Goal: Transaction & Acquisition: Purchase product/service

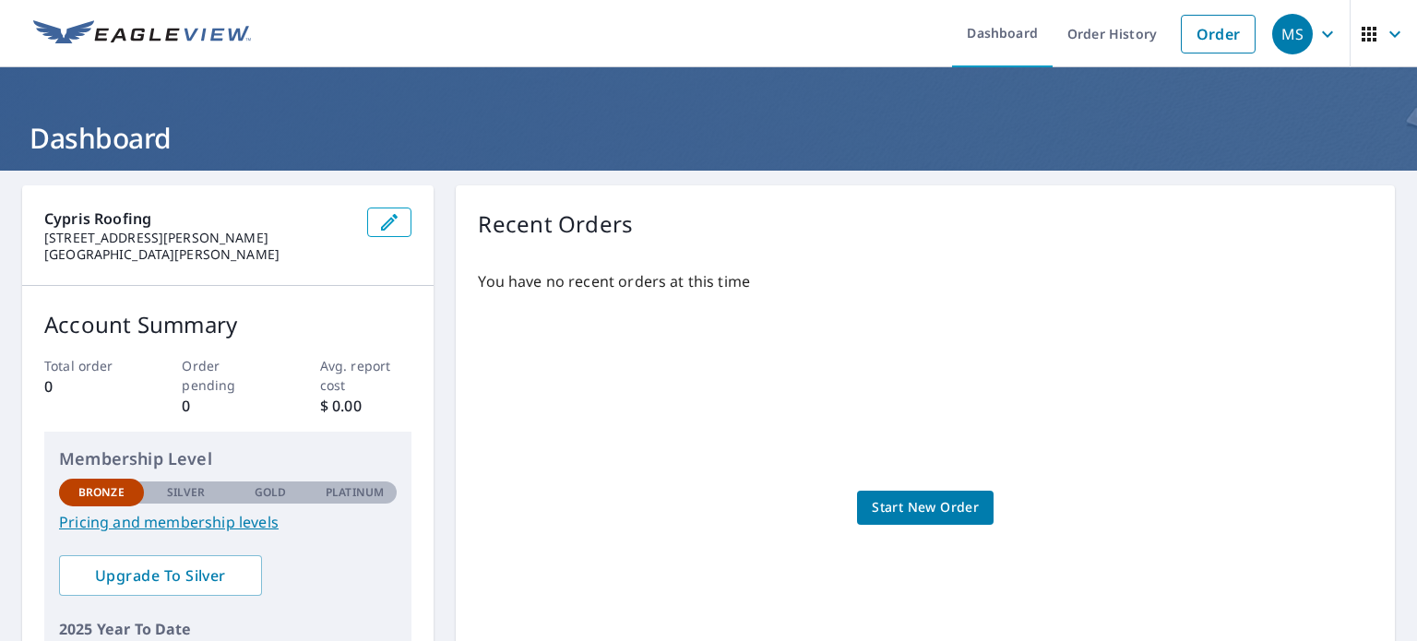
click at [1317, 31] on icon "button" at bounding box center [1328, 34] width 22 height 22
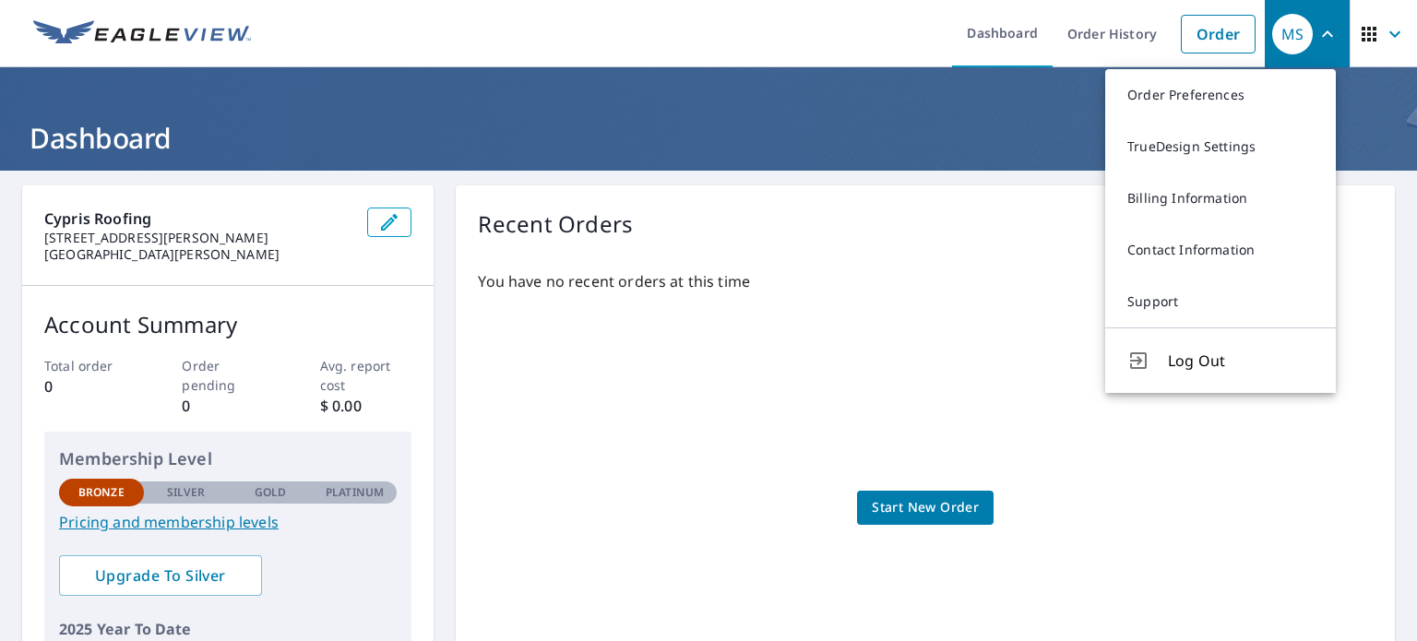
drag, startPoint x: 1166, startPoint y: 479, endPoint x: 1149, endPoint y: 434, distance: 48.5
click at [1165, 479] on div "You have no recent orders at this time Start New Order" at bounding box center [925, 490] width 895 height 468
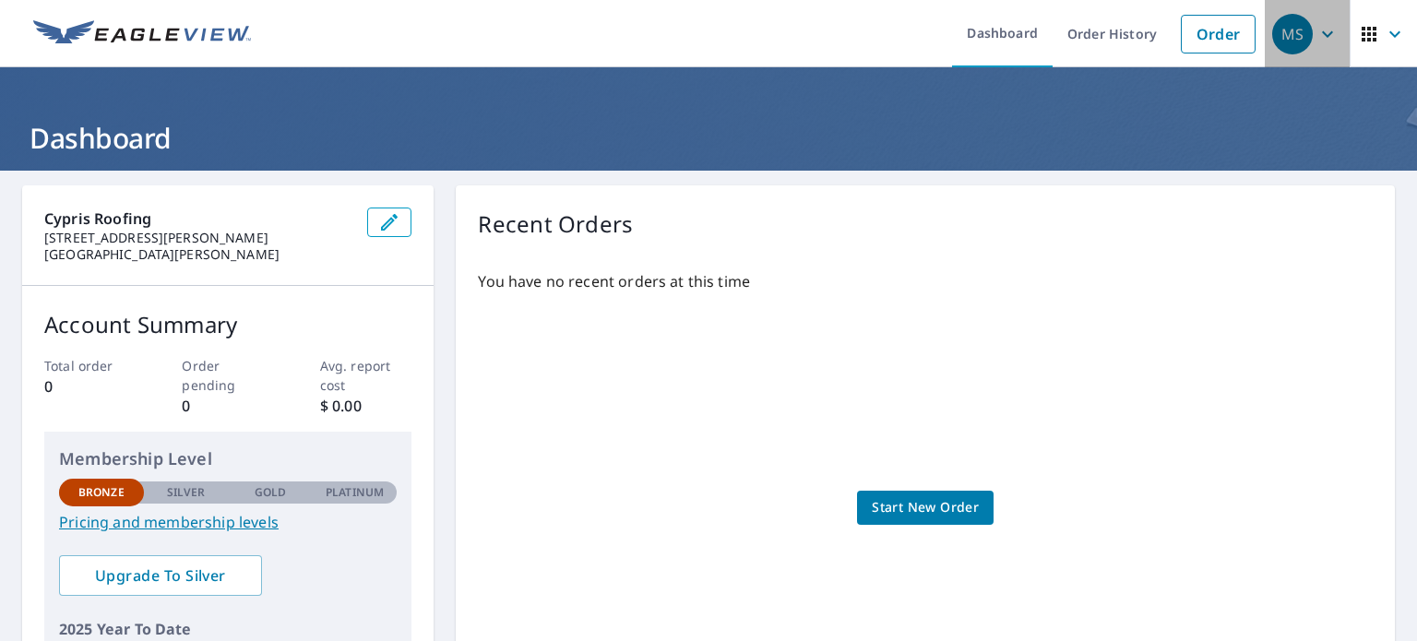
click at [1283, 37] on div "MS" at bounding box center [1292, 34] width 41 height 41
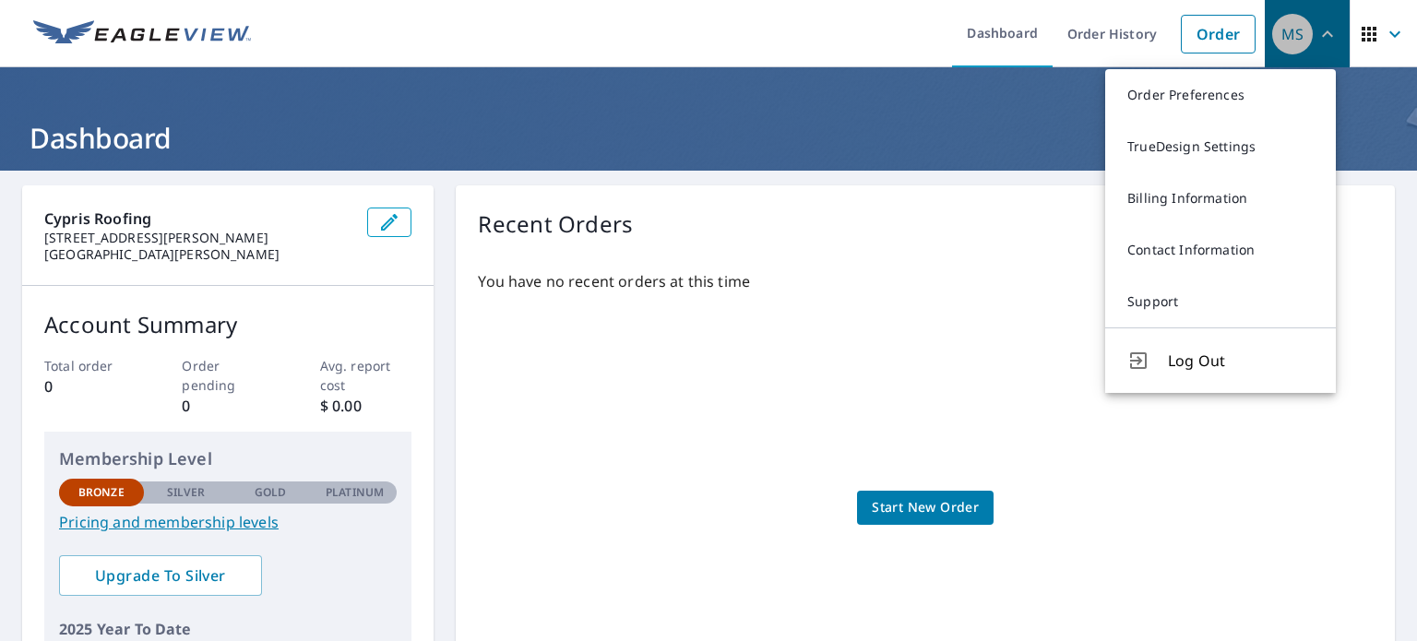
click at [1283, 37] on div "MS" at bounding box center [1292, 34] width 41 height 41
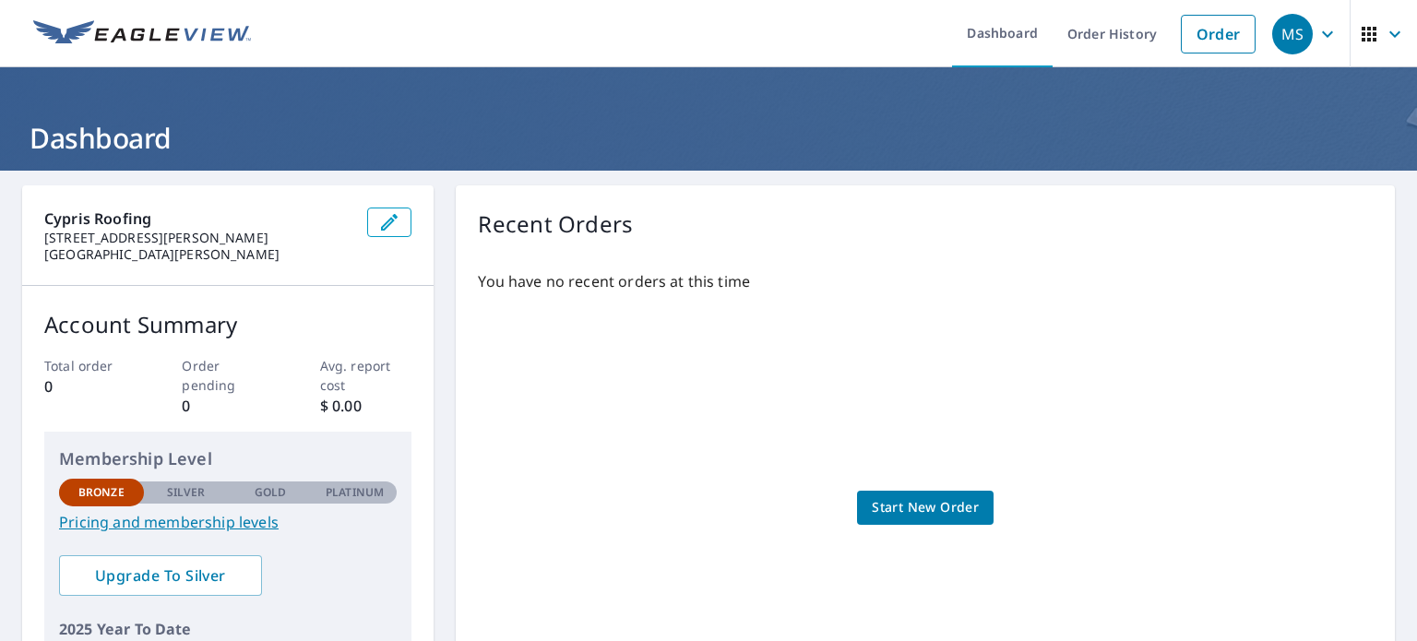
click at [862, 508] on link "Start New Order" at bounding box center [925, 508] width 137 height 34
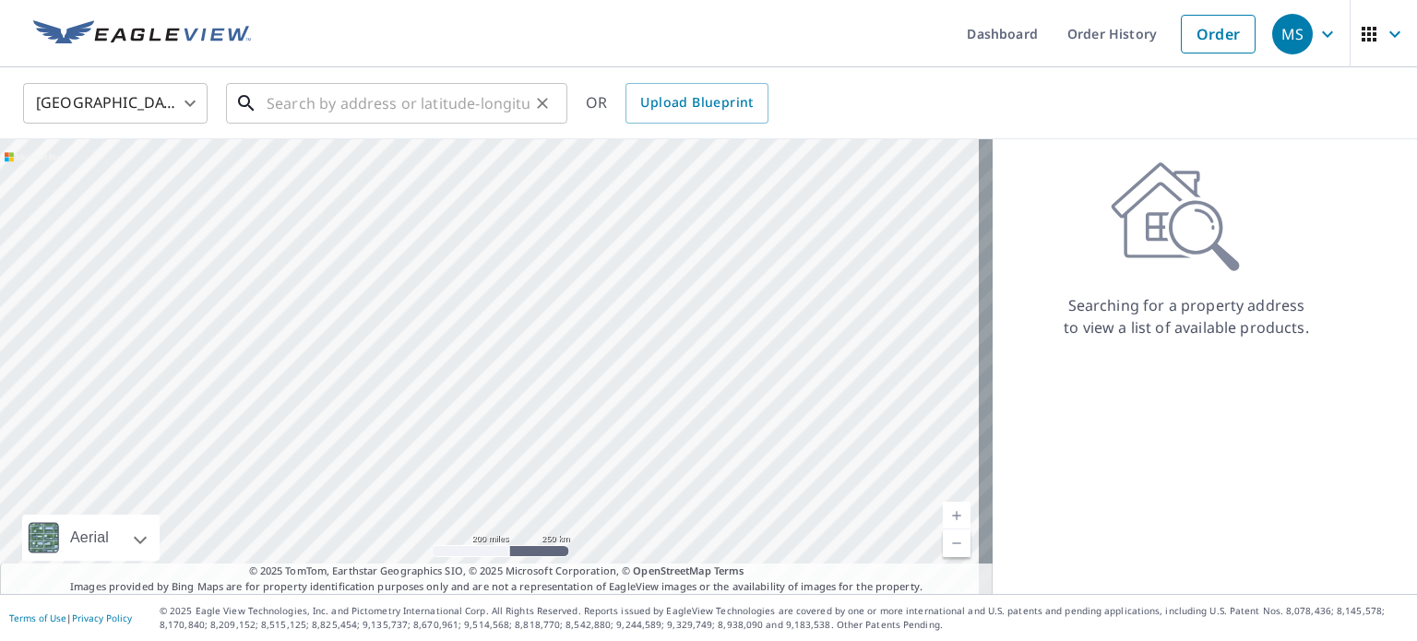
click at [293, 102] on input "text" at bounding box center [398, 104] width 263 height 52
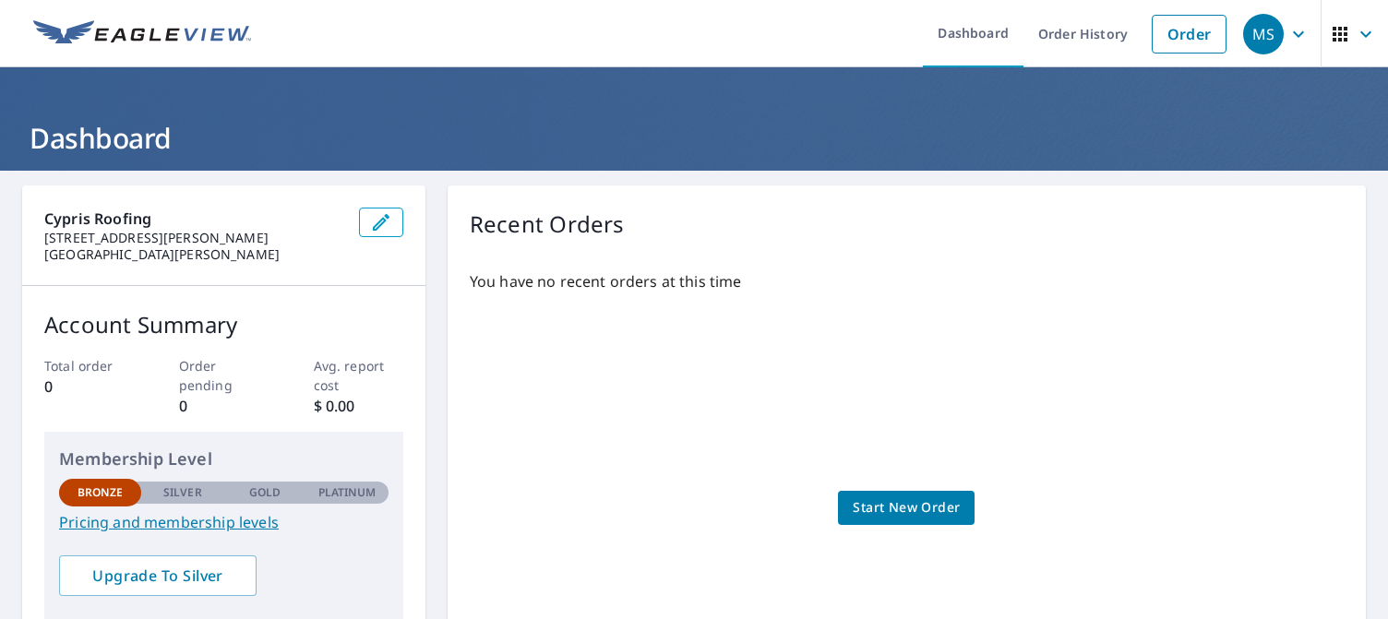
click at [268, 521] on link "Pricing and membership levels" at bounding box center [223, 522] width 329 height 22
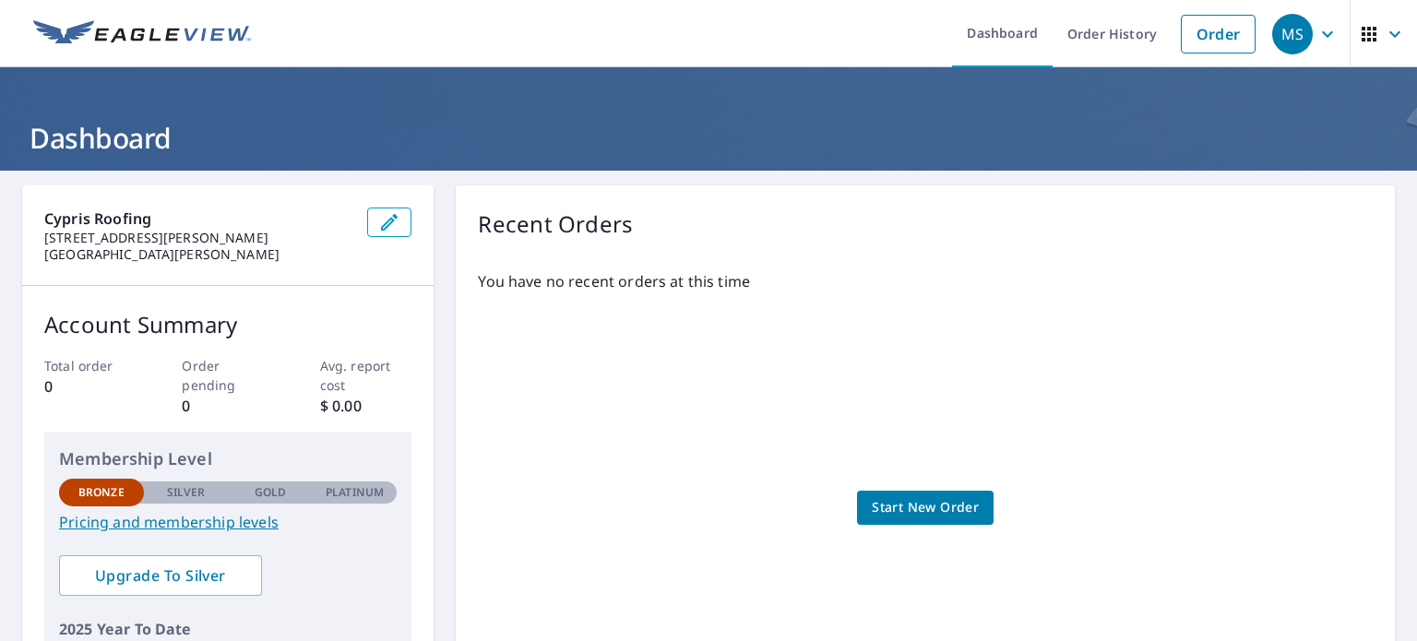
drag, startPoint x: 938, startPoint y: 1, endPoint x: 1066, endPoint y: 113, distance: 170.1
click at [1066, 113] on header "Dashboard" at bounding box center [708, 118] width 1417 height 103
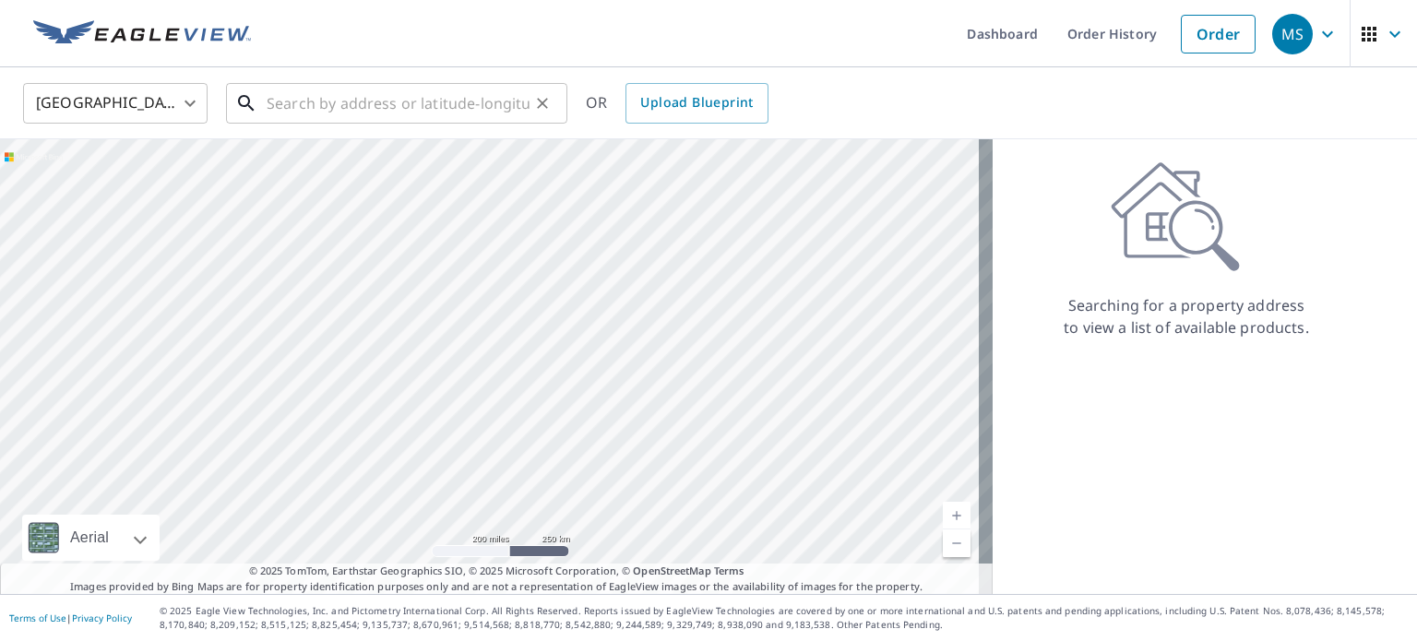
click at [381, 104] on input "text" at bounding box center [398, 104] width 263 height 52
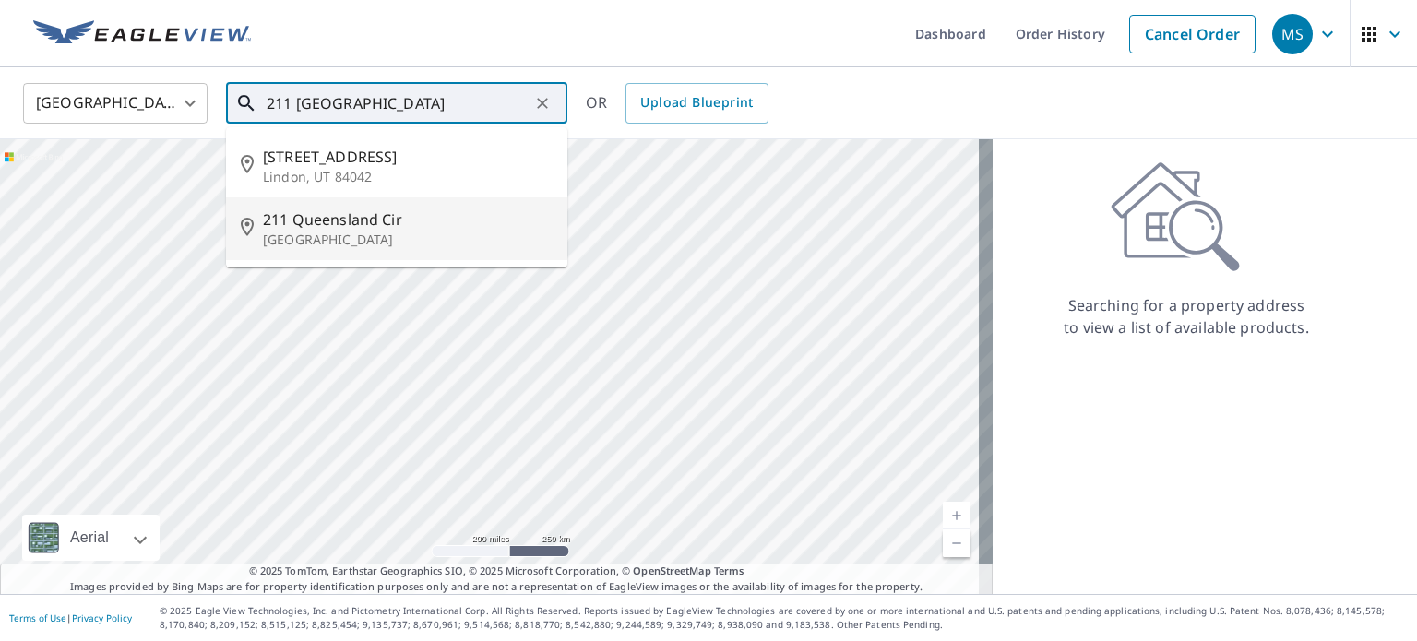
click at [334, 213] on span "211 Queensland Cir" at bounding box center [408, 220] width 290 height 22
type input "211 Queensland Cir Ponte Vedra, FL 32081"
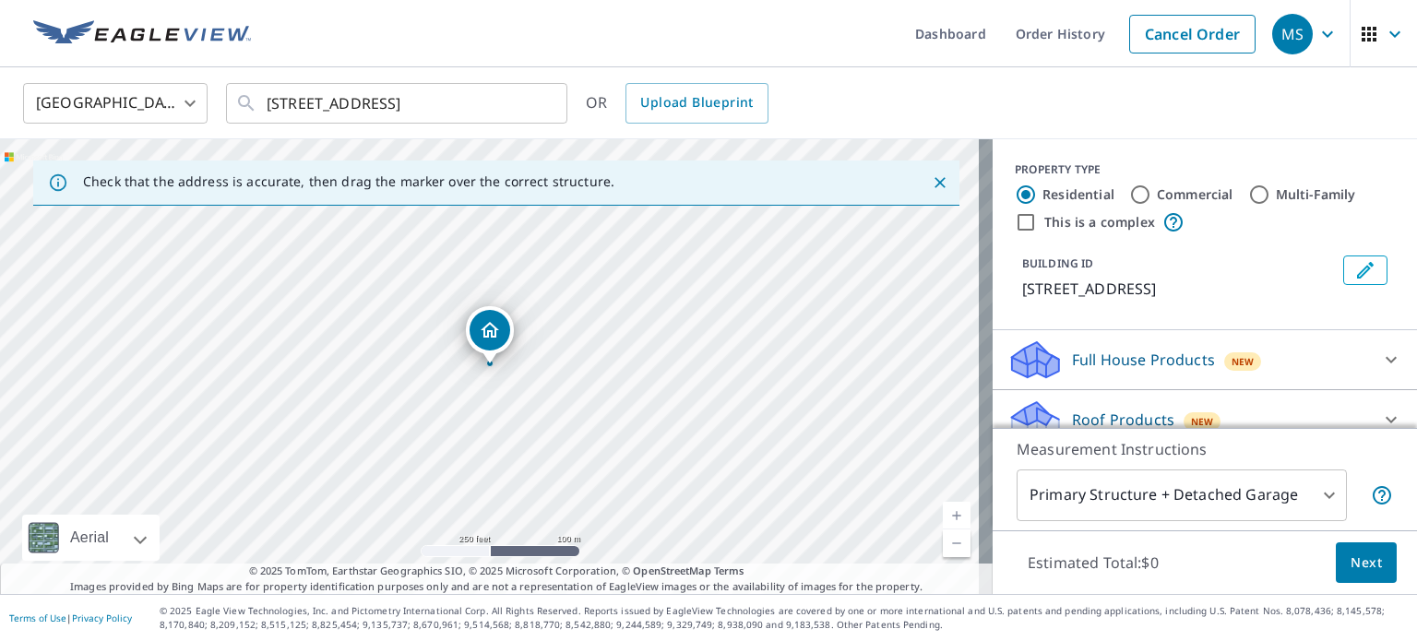
scroll to position [162, 0]
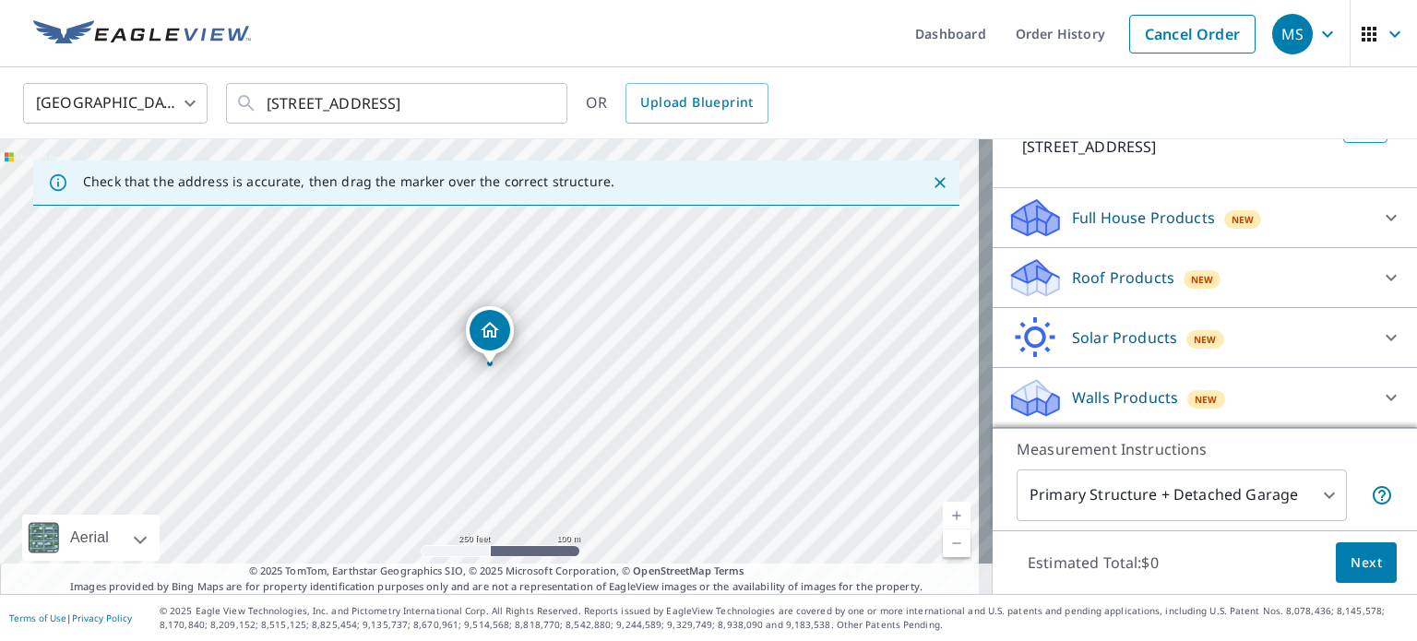
click at [1228, 499] on body "MS MS Dashboard Order History Cancel Order MS United States US ​ 211 Queensland…" at bounding box center [708, 320] width 1417 height 641
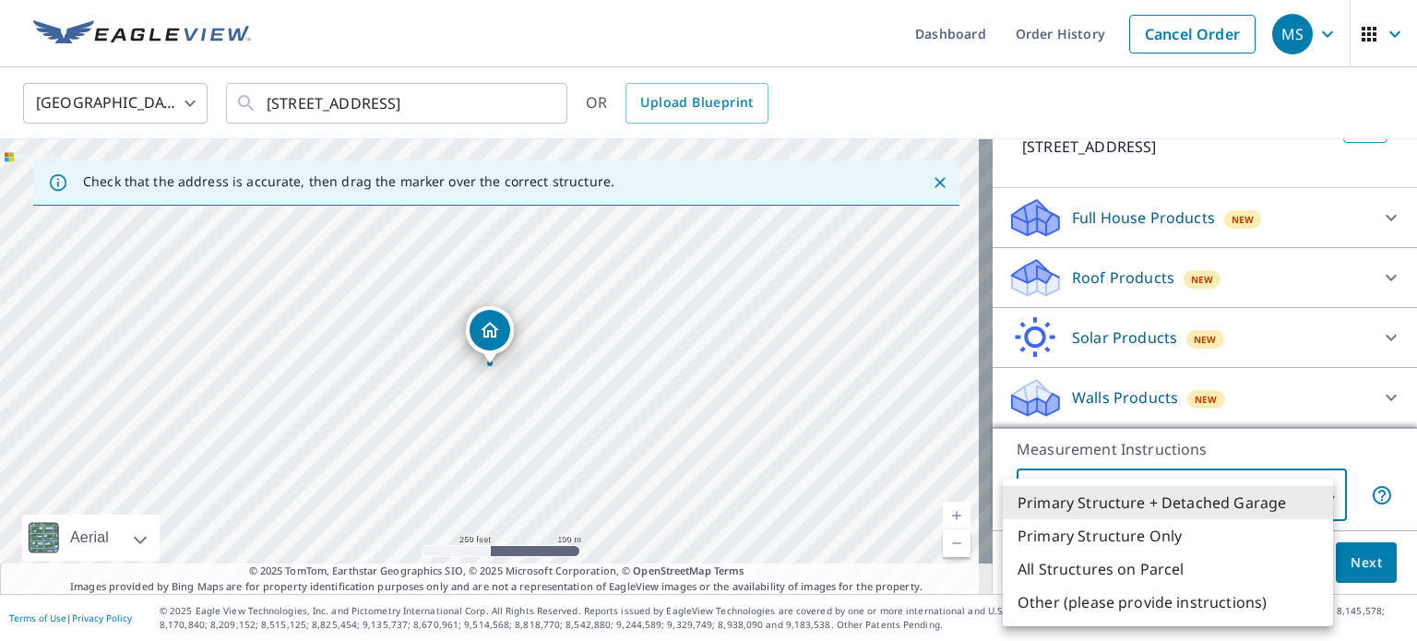
click at [1173, 531] on li "Primary Structure Only" at bounding box center [1168, 536] width 330 height 33
type input "2"
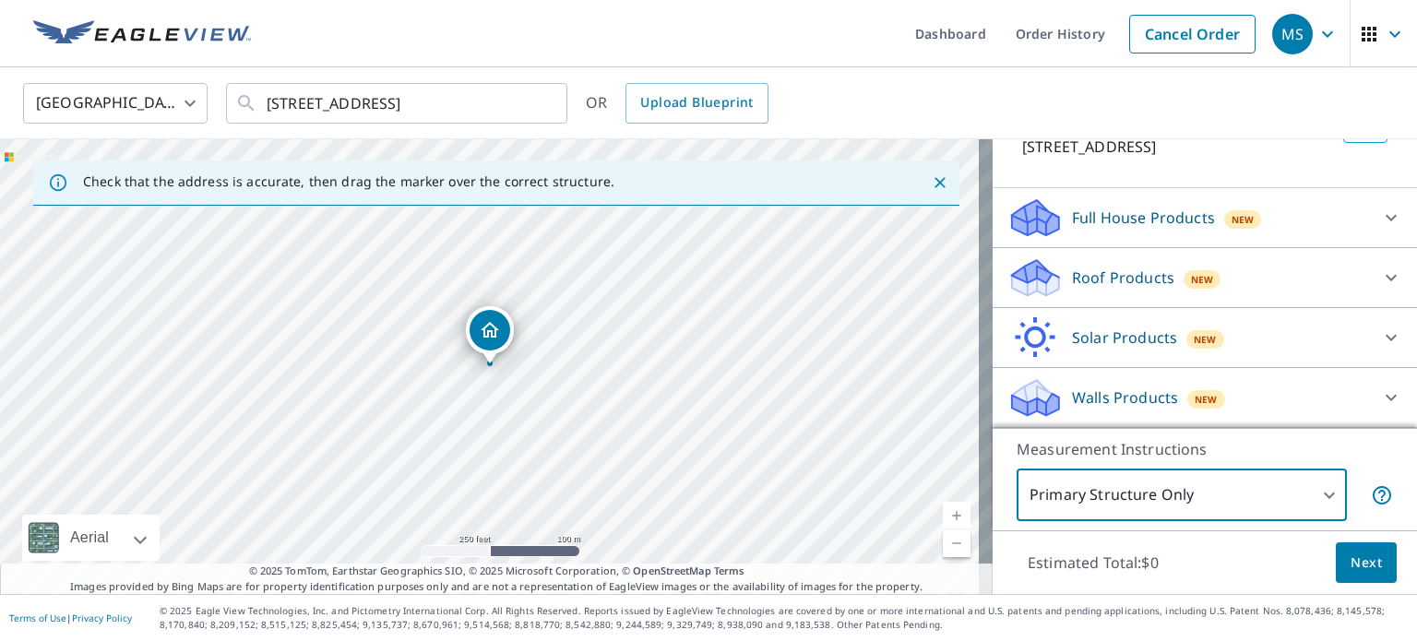
click at [1193, 484] on body "MS MS Dashboard Order History Cancel Order MS United States US ​ 211 Queensland…" at bounding box center [708, 320] width 1417 height 641
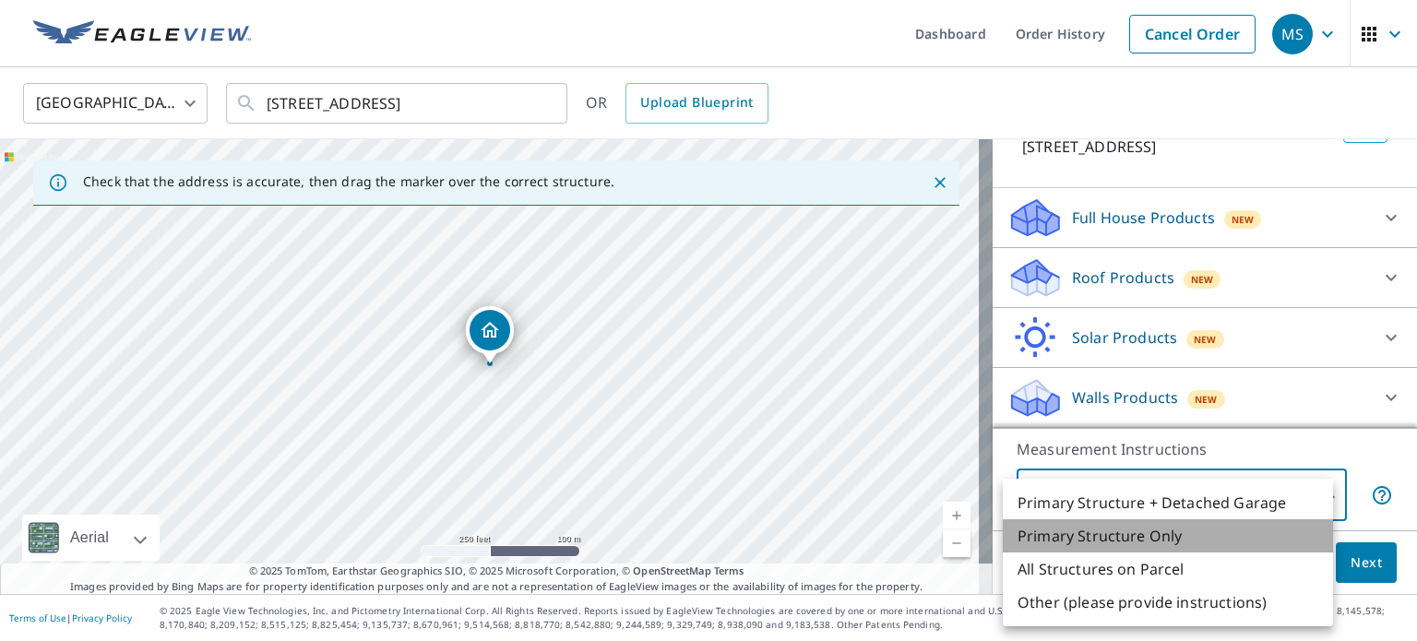
click at [1212, 534] on li "Primary Structure Only" at bounding box center [1168, 536] width 330 height 33
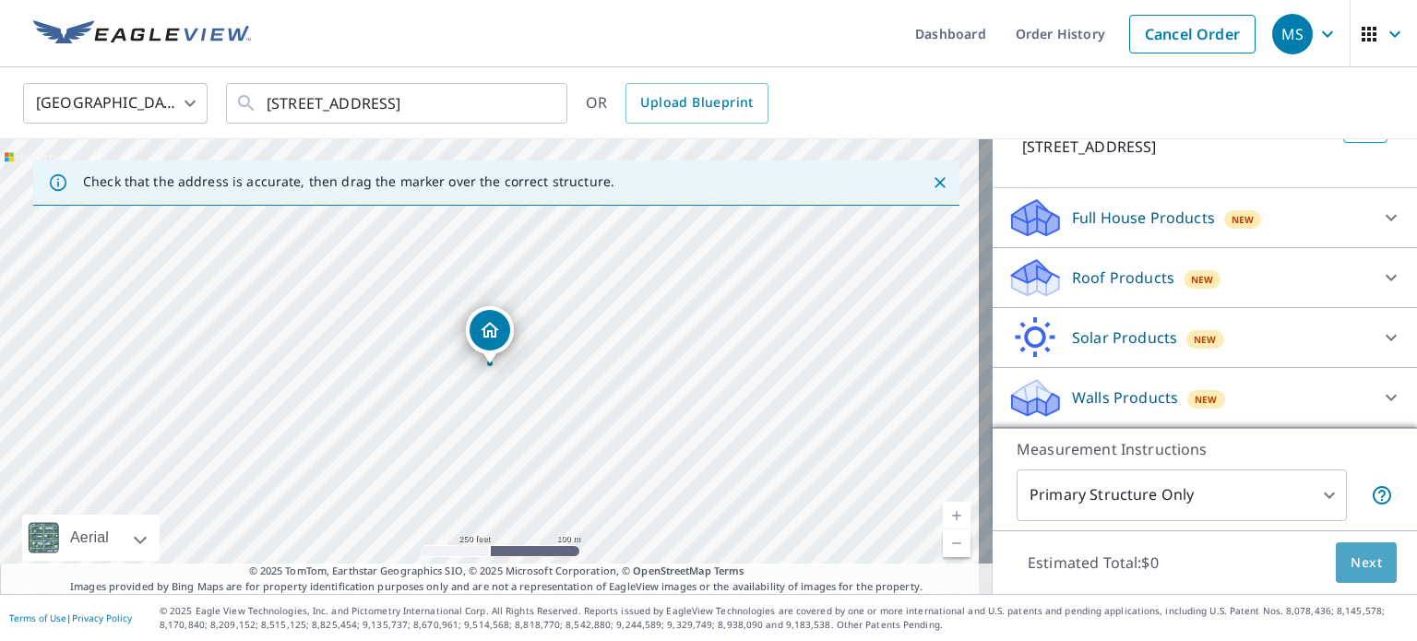
click at [1356, 554] on span "Next" at bounding box center [1366, 563] width 31 height 23
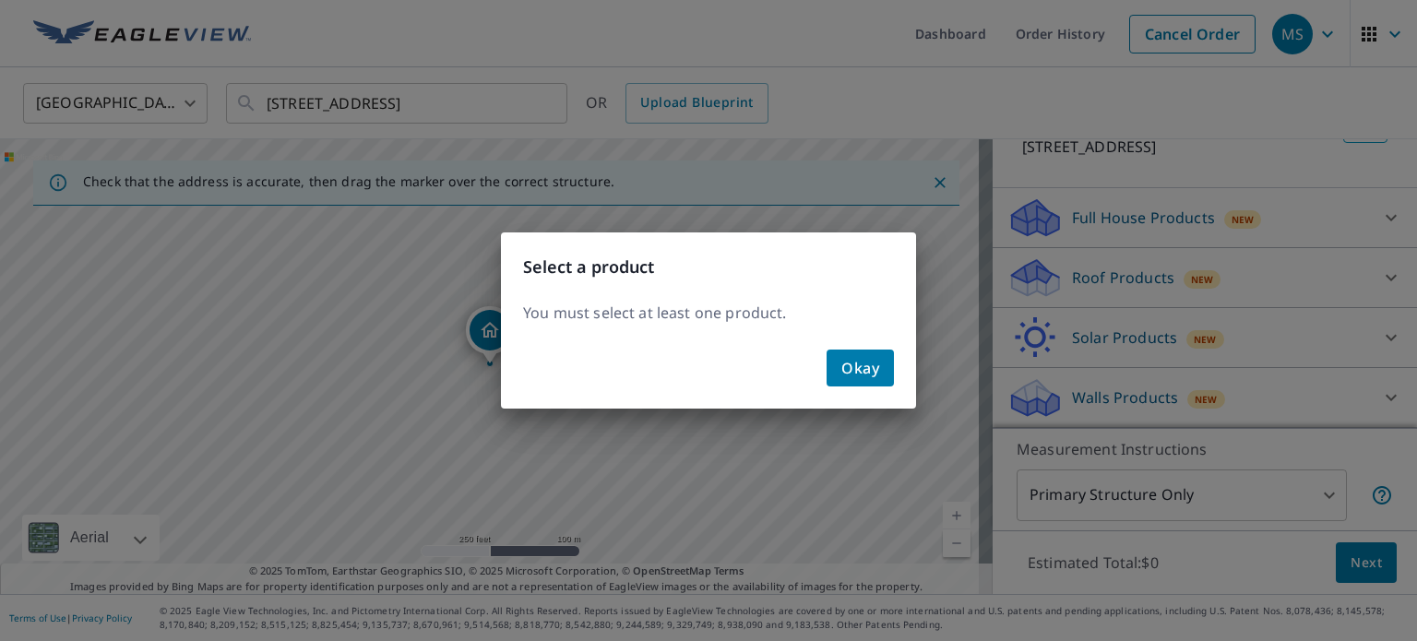
click at [864, 364] on span "Okay" at bounding box center [861, 368] width 38 height 26
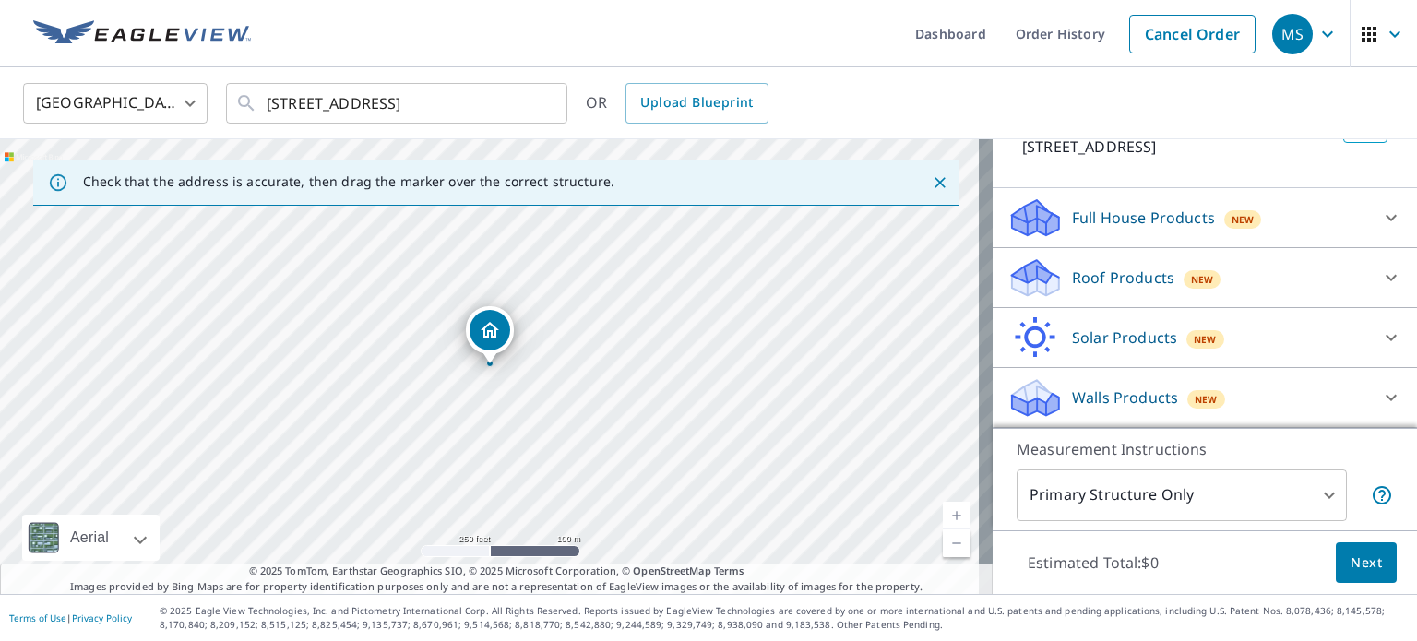
click at [1227, 276] on div "Roof Products New" at bounding box center [1189, 278] width 362 height 43
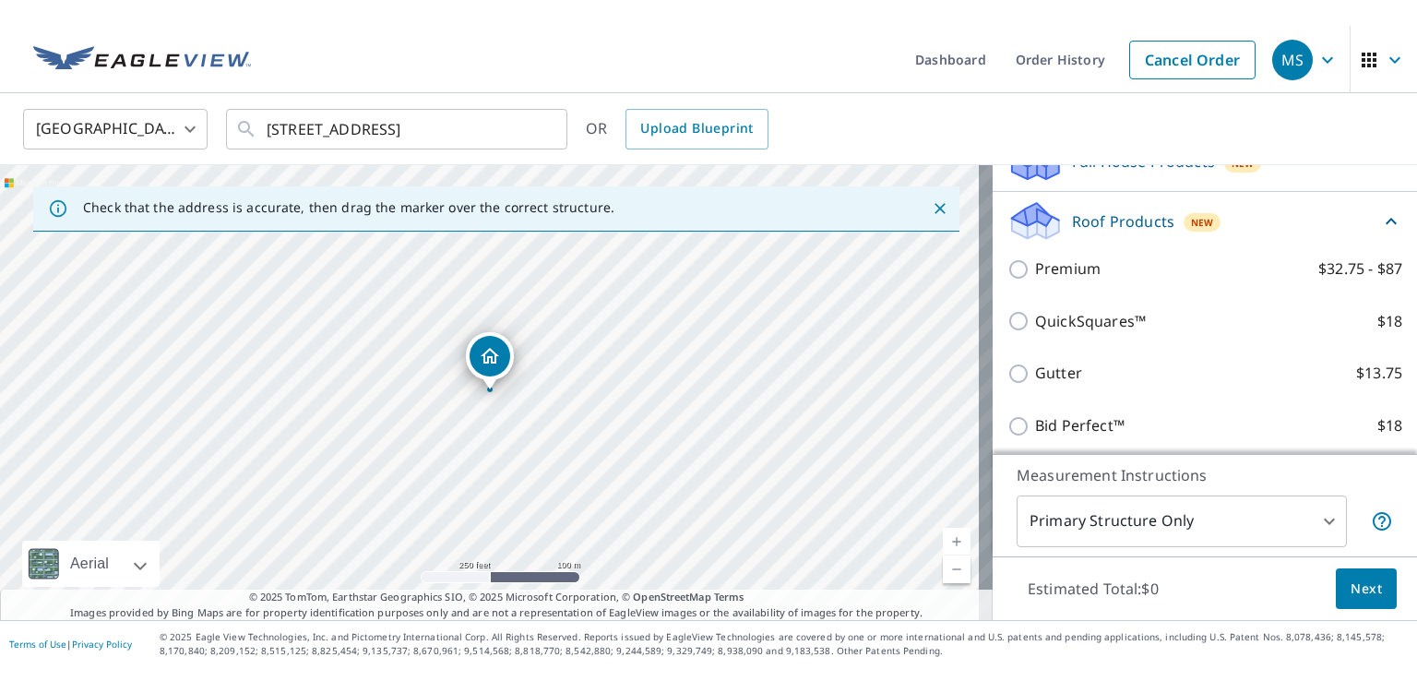
scroll to position [255, 0]
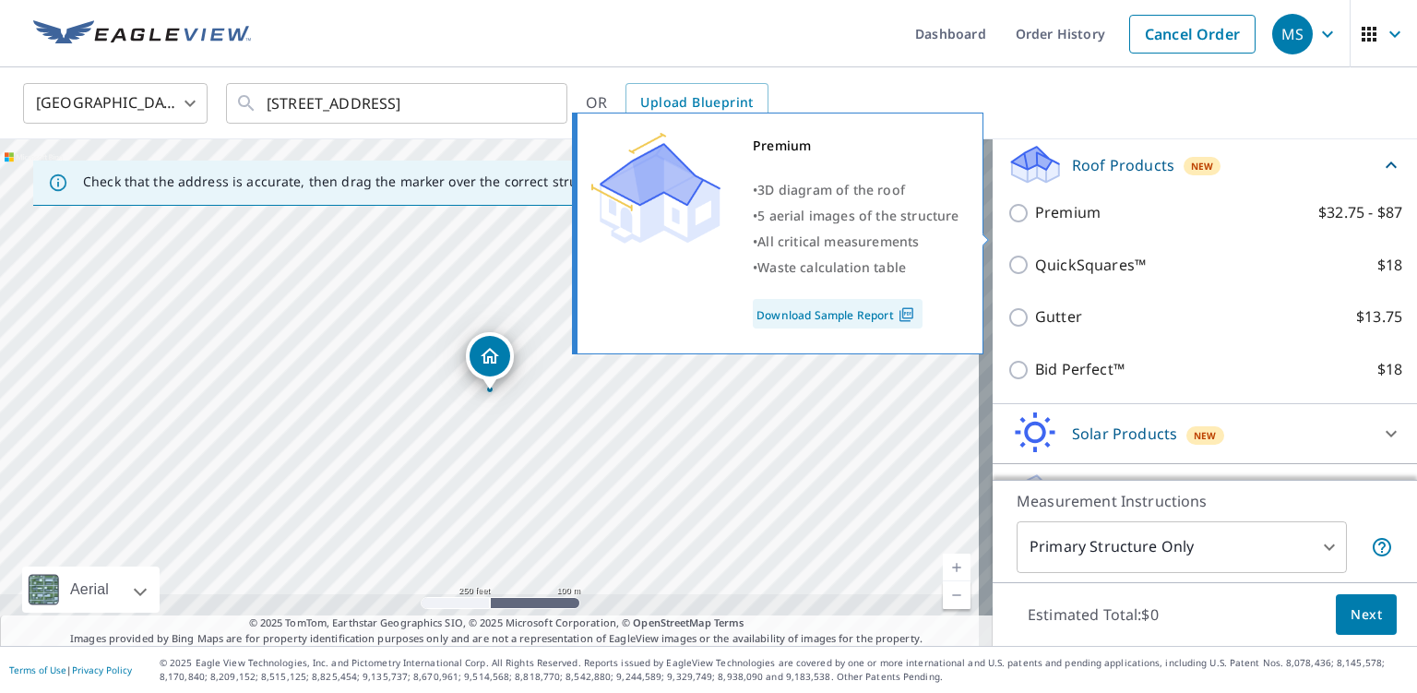
click at [1008, 224] on input "Premium $32.75 - $87" at bounding box center [1022, 213] width 28 height 22
checkbox input "true"
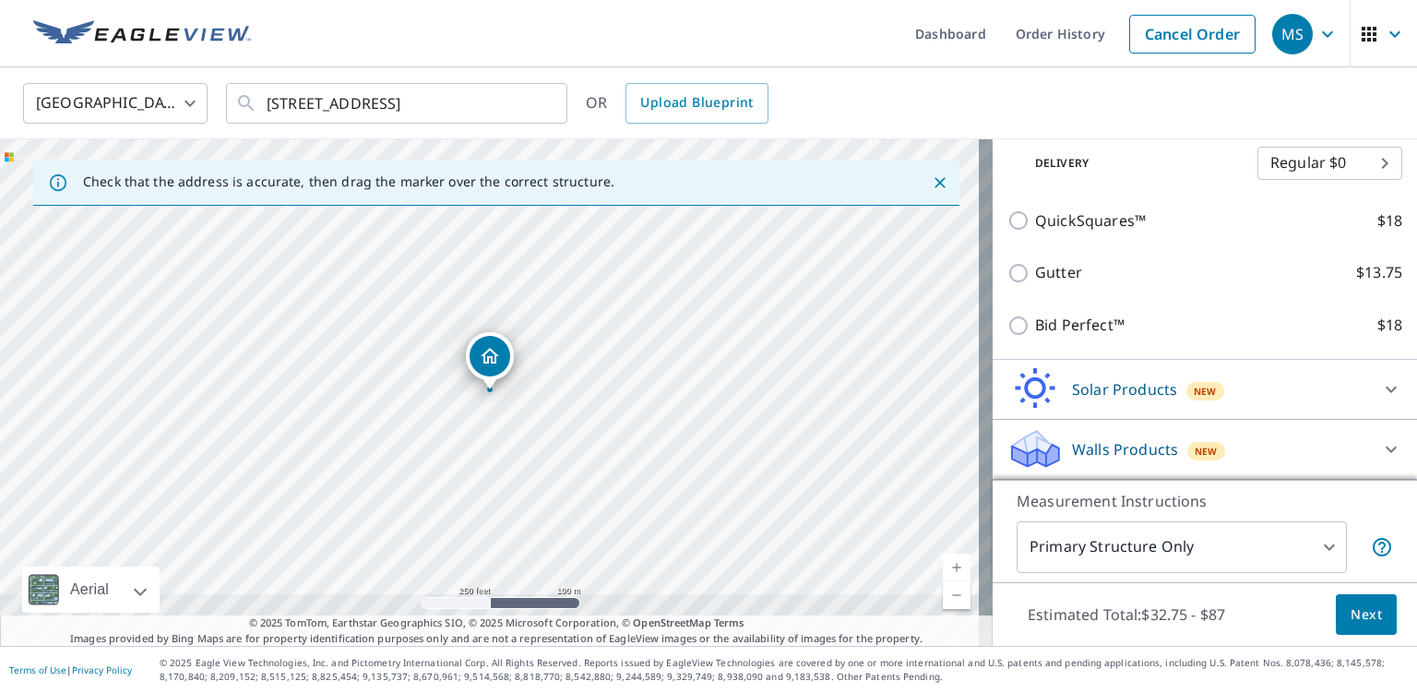
scroll to position [388, 0]
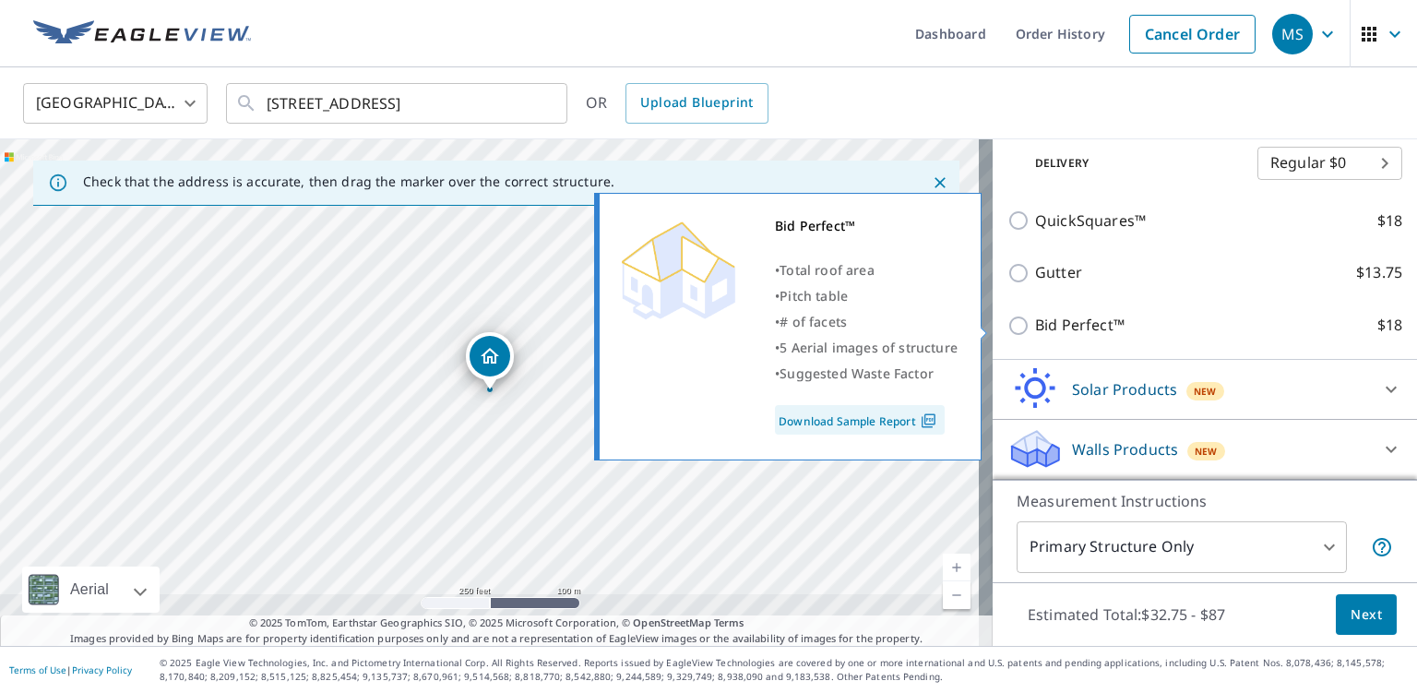
click at [1008, 328] on input "Bid Perfect™ $18" at bounding box center [1022, 326] width 28 height 22
checkbox input "true"
type input "1"
checkbox input "false"
